Goal: Transaction & Acquisition: Book appointment/travel/reservation

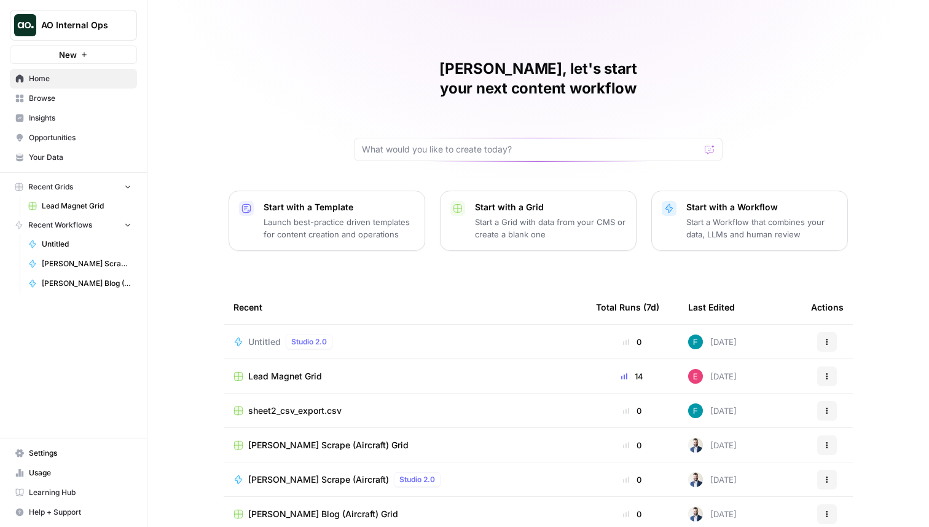
scroll to position [39, 0]
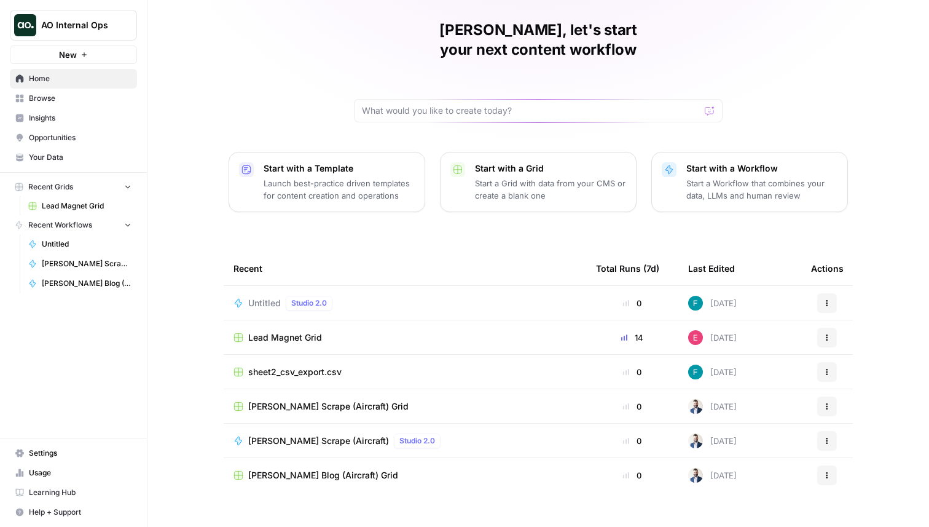
click at [78, 144] on link "Opportunities" at bounding box center [73, 138] width 127 height 20
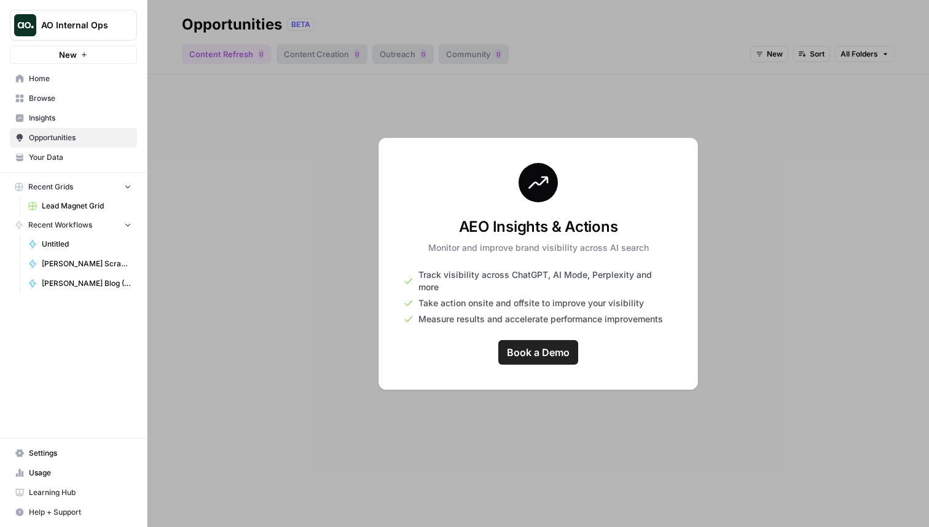
click at [558, 345] on span "Book a Demo" at bounding box center [538, 352] width 63 height 15
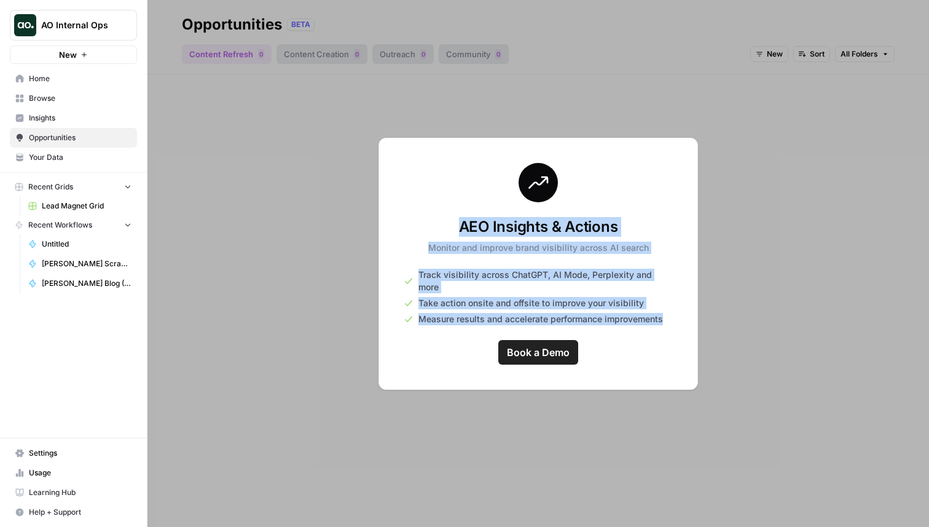
drag, startPoint x: 461, startPoint y: 229, endPoint x: 688, endPoint y: 310, distance: 240.8
click at [688, 310] on div "AEO Insights & Actions Monitor and improve brand visibility across AI search Tr…" at bounding box center [539, 264] width 320 height 252
copy div "AEO Insights & Actions Monitor and improve brand visibility across AI search Tr…"
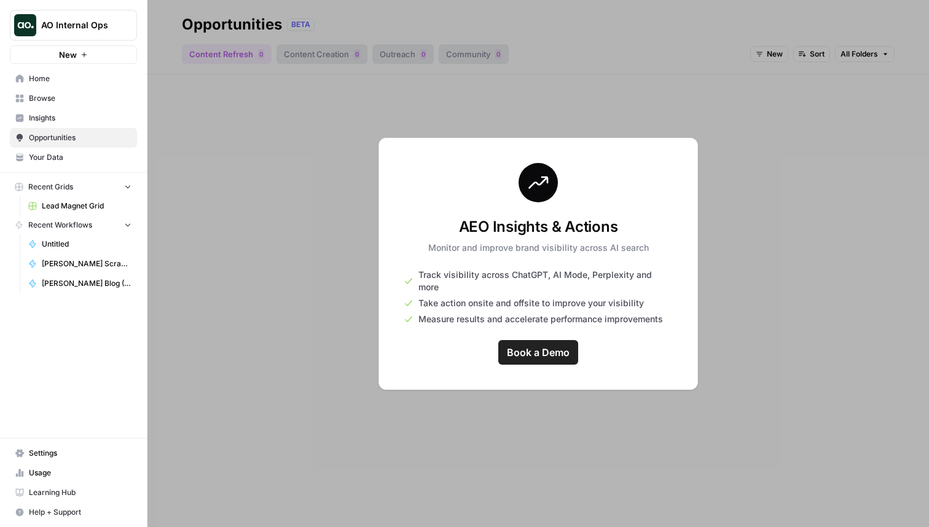
click at [657, 354] on div "AEO Insights & Actions Monitor and improve brand visibility across AI search Tr…" at bounding box center [539, 264] width 320 height 252
click at [549, 350] on span "Book a Demo" at bounding box center [538, 352] width 63 height 15
